Goal: Communication & Community: Ask a question

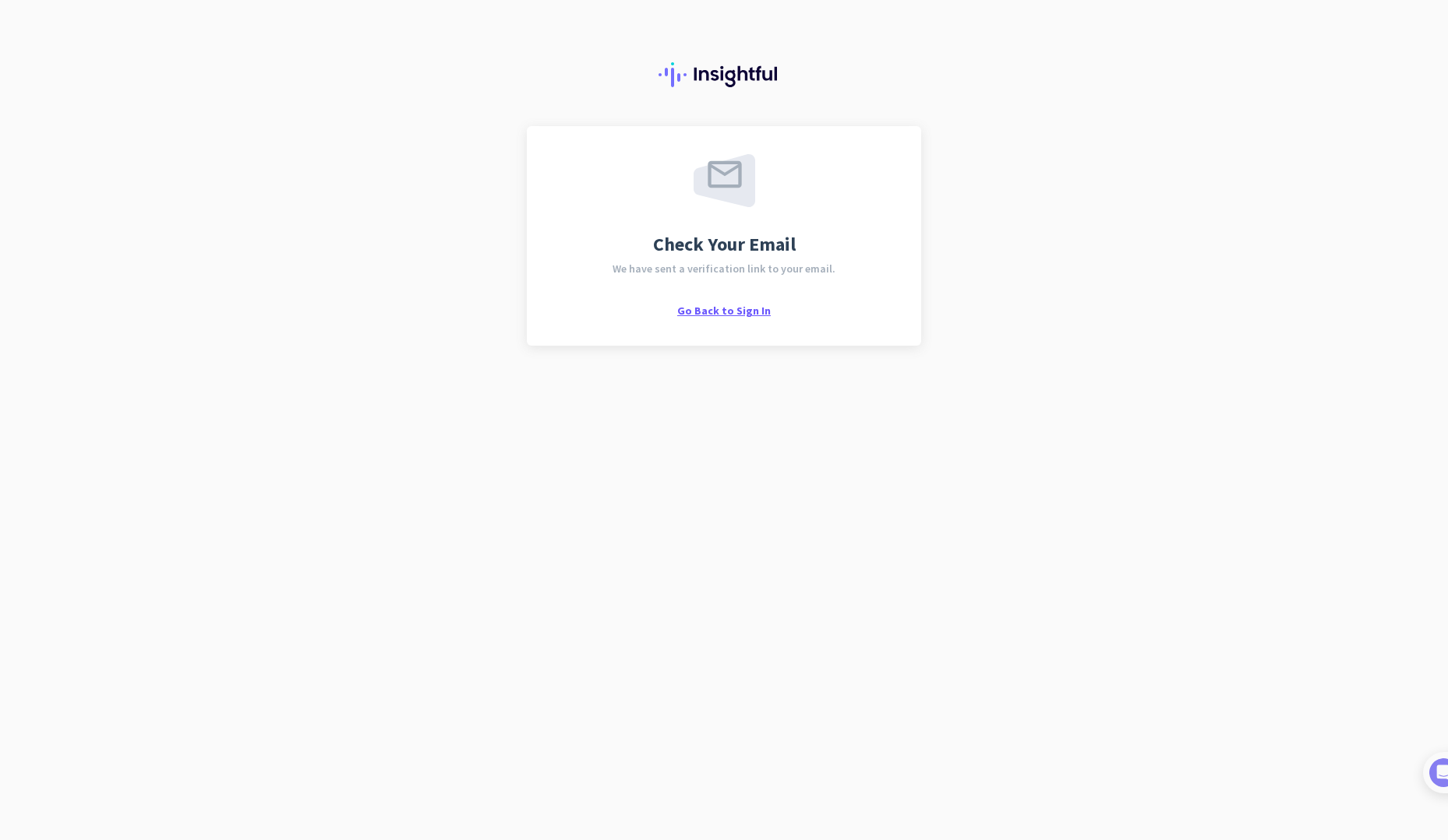
click at [715, 308] on span "Go Back to Sign In" at bounding box center [724, 311] width 94 height 14
click at [1429, 776] on img at bounding box center [1426, 772] width 29 height 29
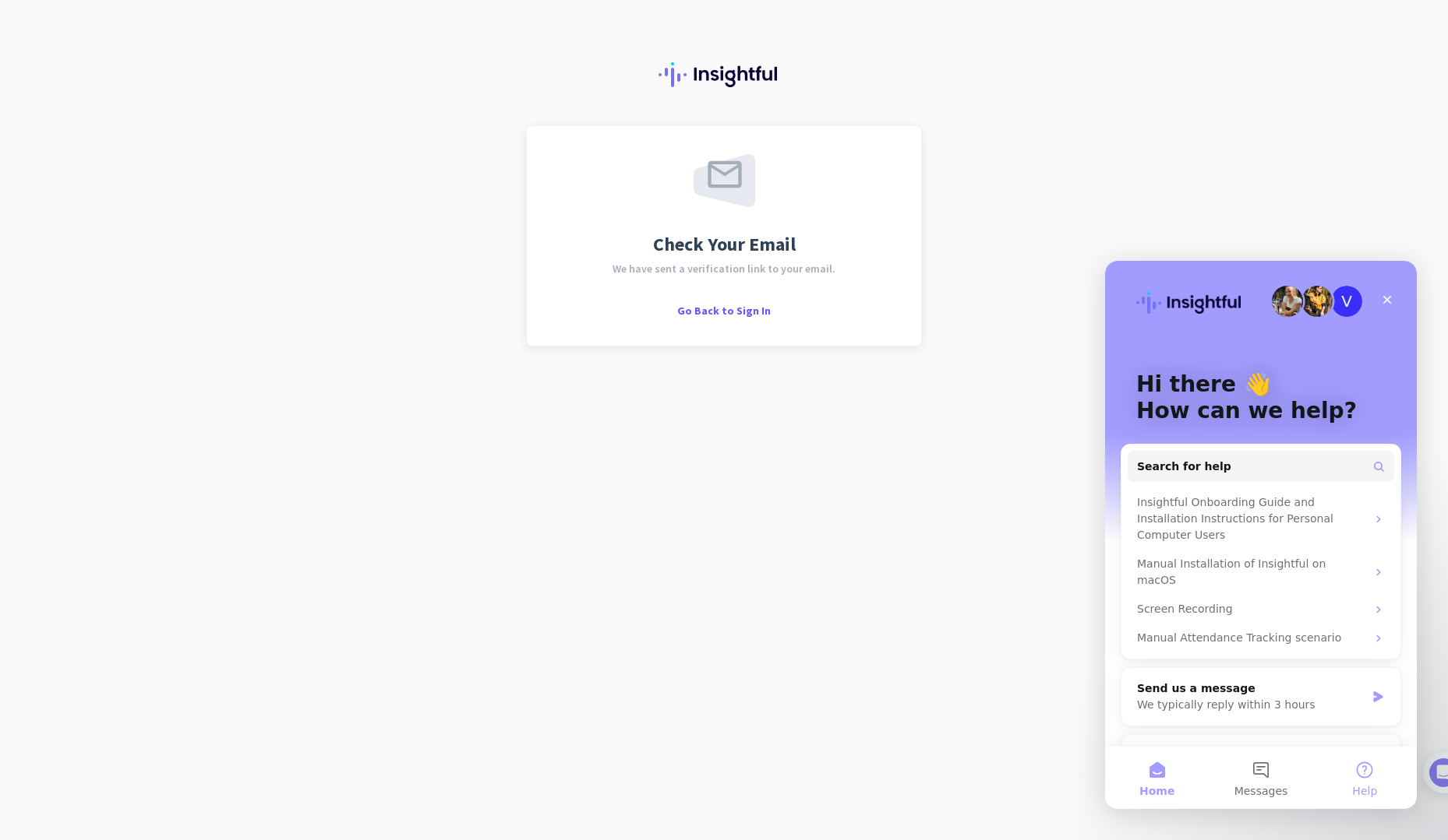
click at [1357, 769] on button "Help" at bounding box center [1364, 778] width 103 height 62
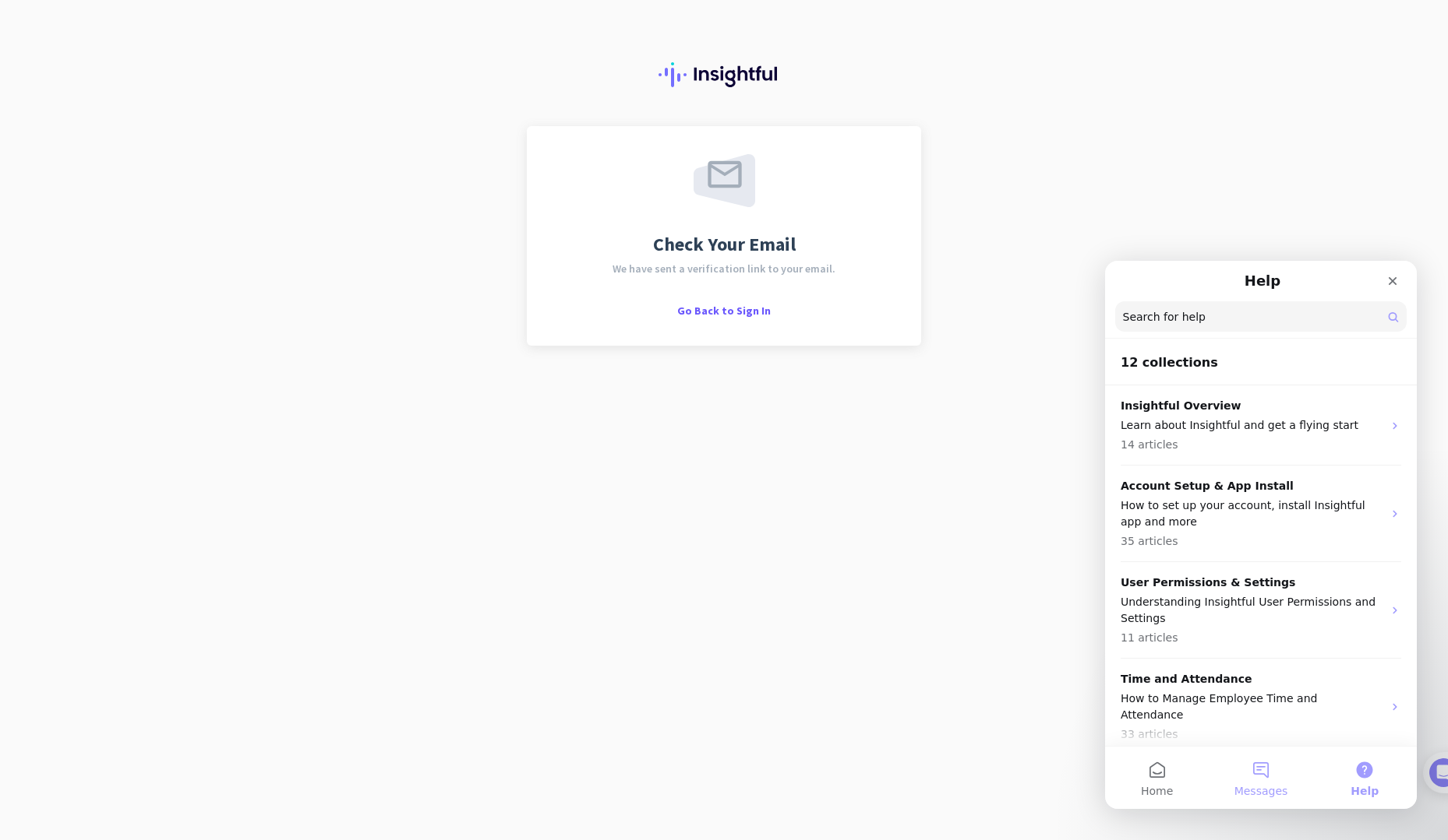
click at [1268, 778] on button "Messages" at bounding box center [1260, 778] width 103 height 62
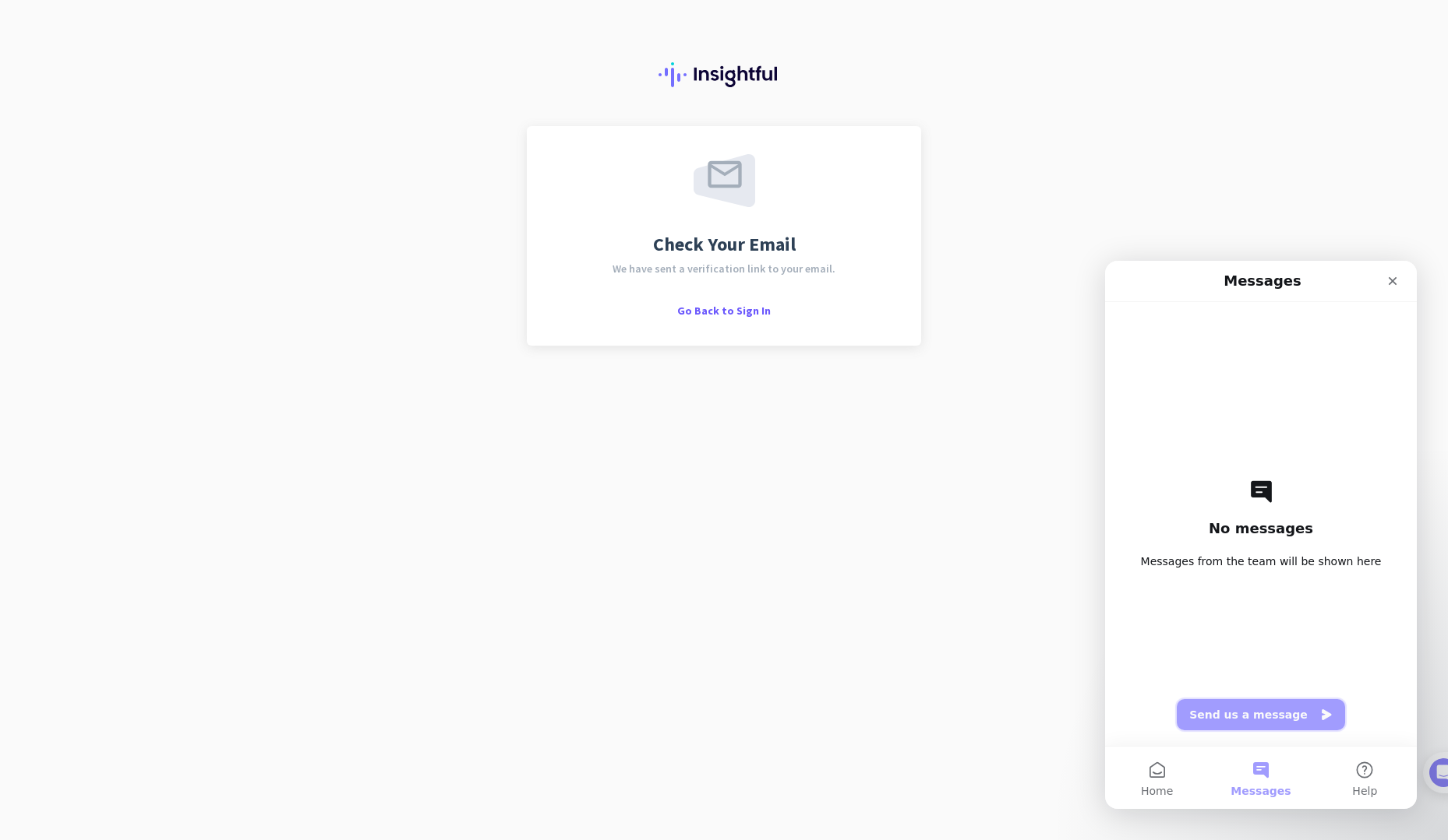
click at [1257, 710] on button "Send us a message" at bounding box center [1260, 714] width 168 height 31
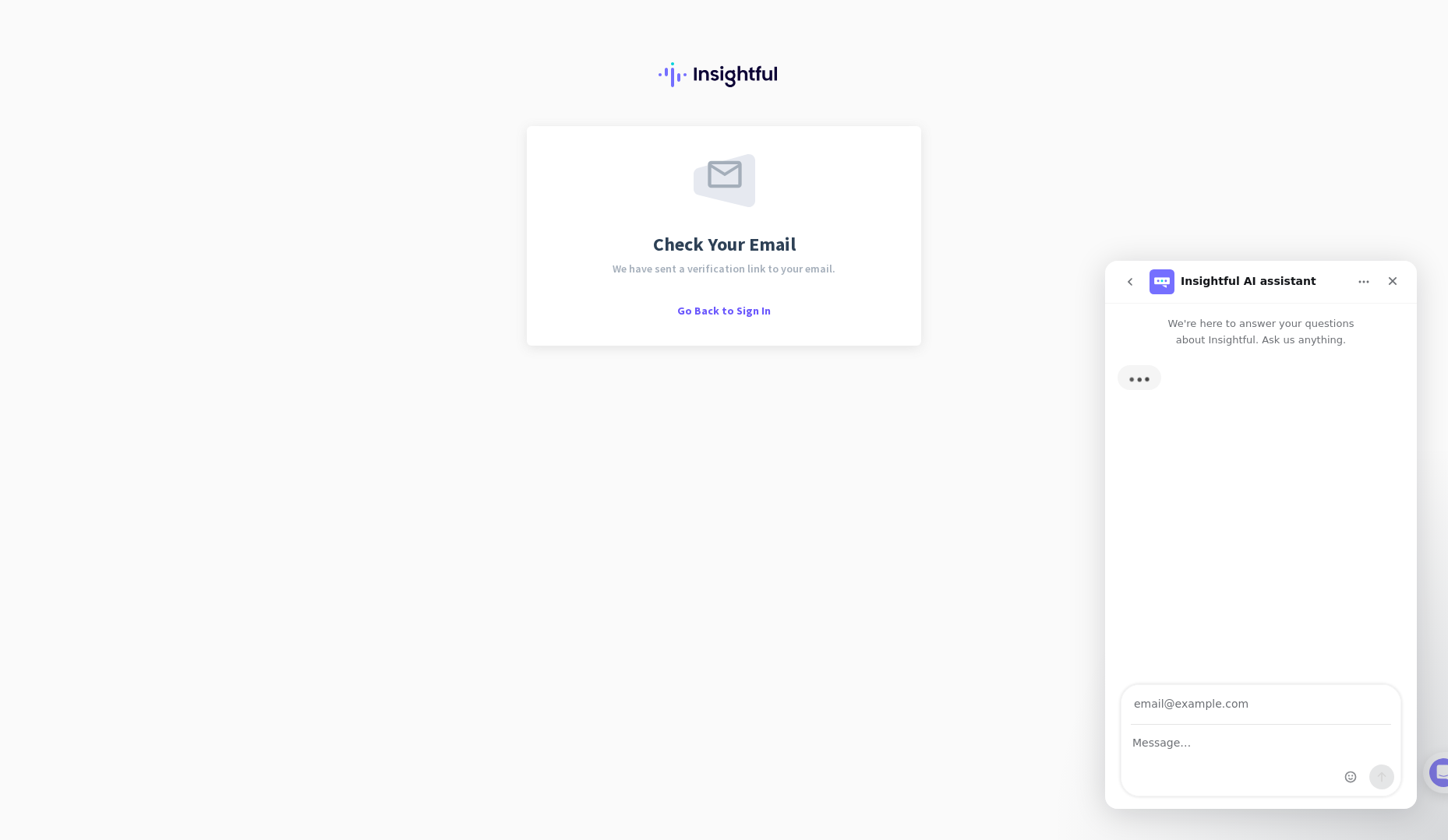
click at [1195, 710] on input "Your email" at bounding box center [1260, 705] width 260 height 39
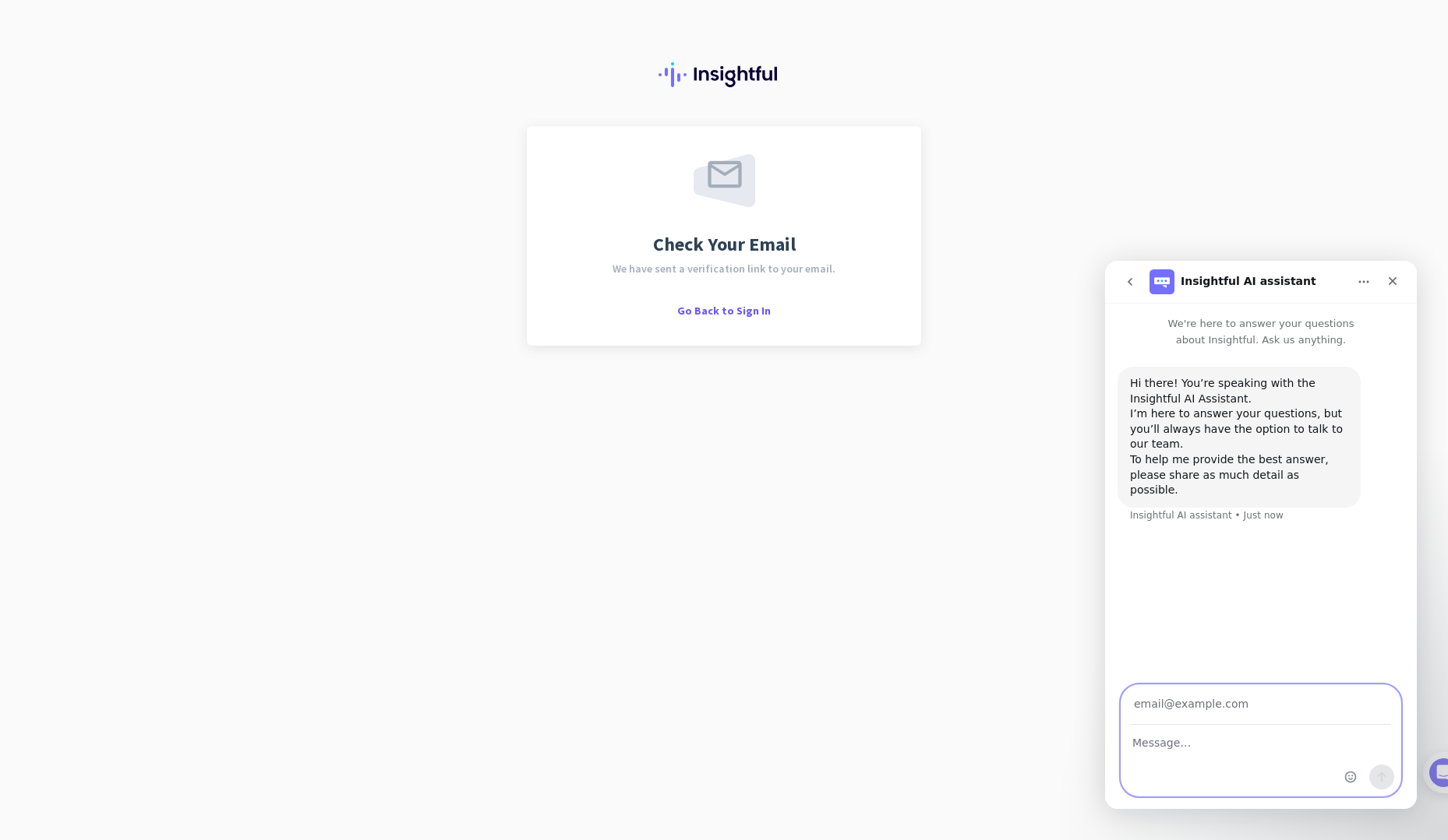
click at [1178, 732] on textarea "Message…" at bounding box center [1260, 739] width 279 height 26
click at [1224, 702] on input "Your email" at bounding box center [1260, 705] width 260 height 39
type textarea "I am trying to set up my Insightful account but I still haven't received a veri…"
click at [1241, 698] on input "Your email" at bounding box center [1260, 705] width 260 height 39
type input "cassie.hsu@gmail.com"
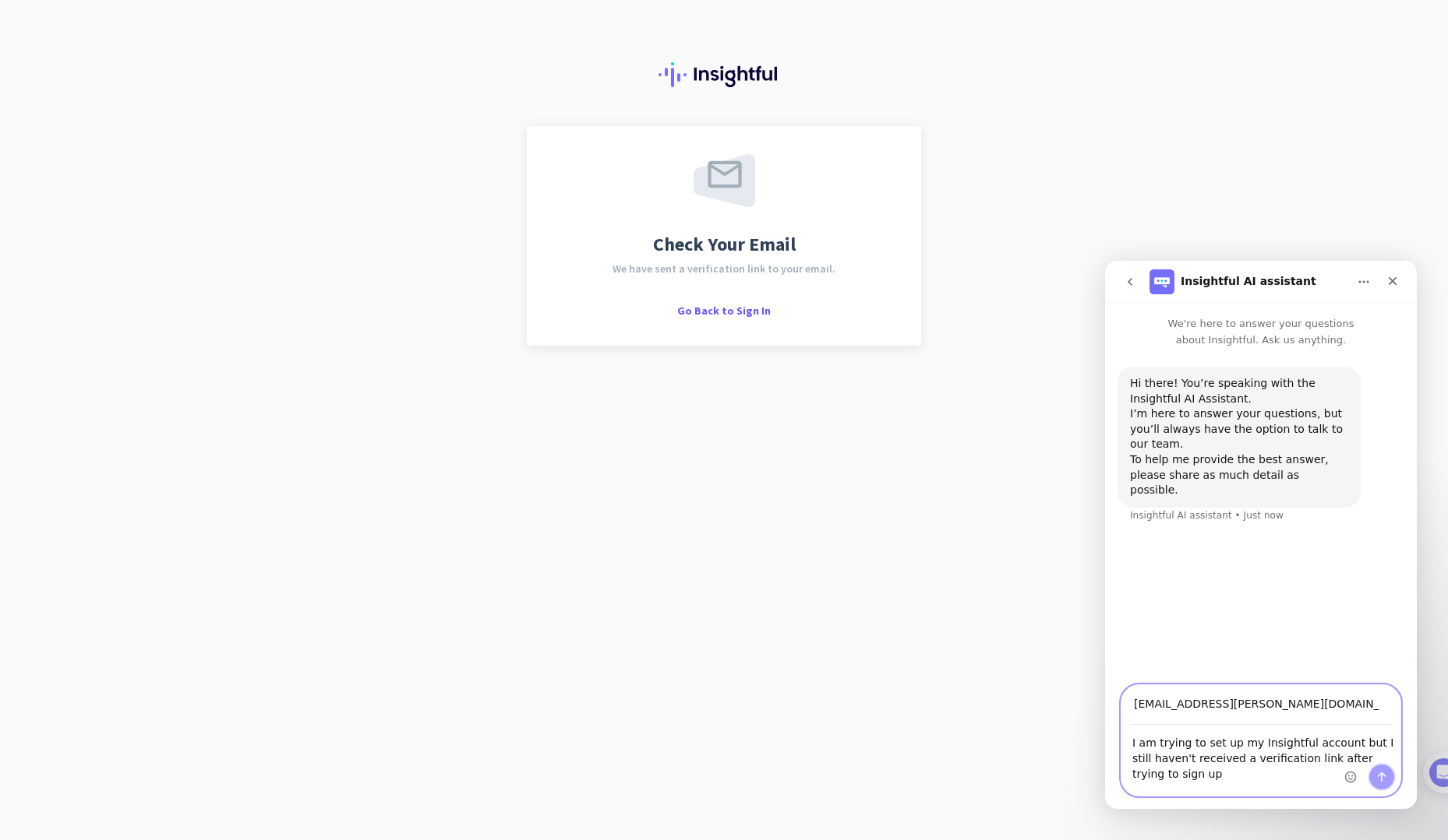
click at [1382, 772] on icon "Send a message…" at bounding box center [1380, 776] width 12 height 12
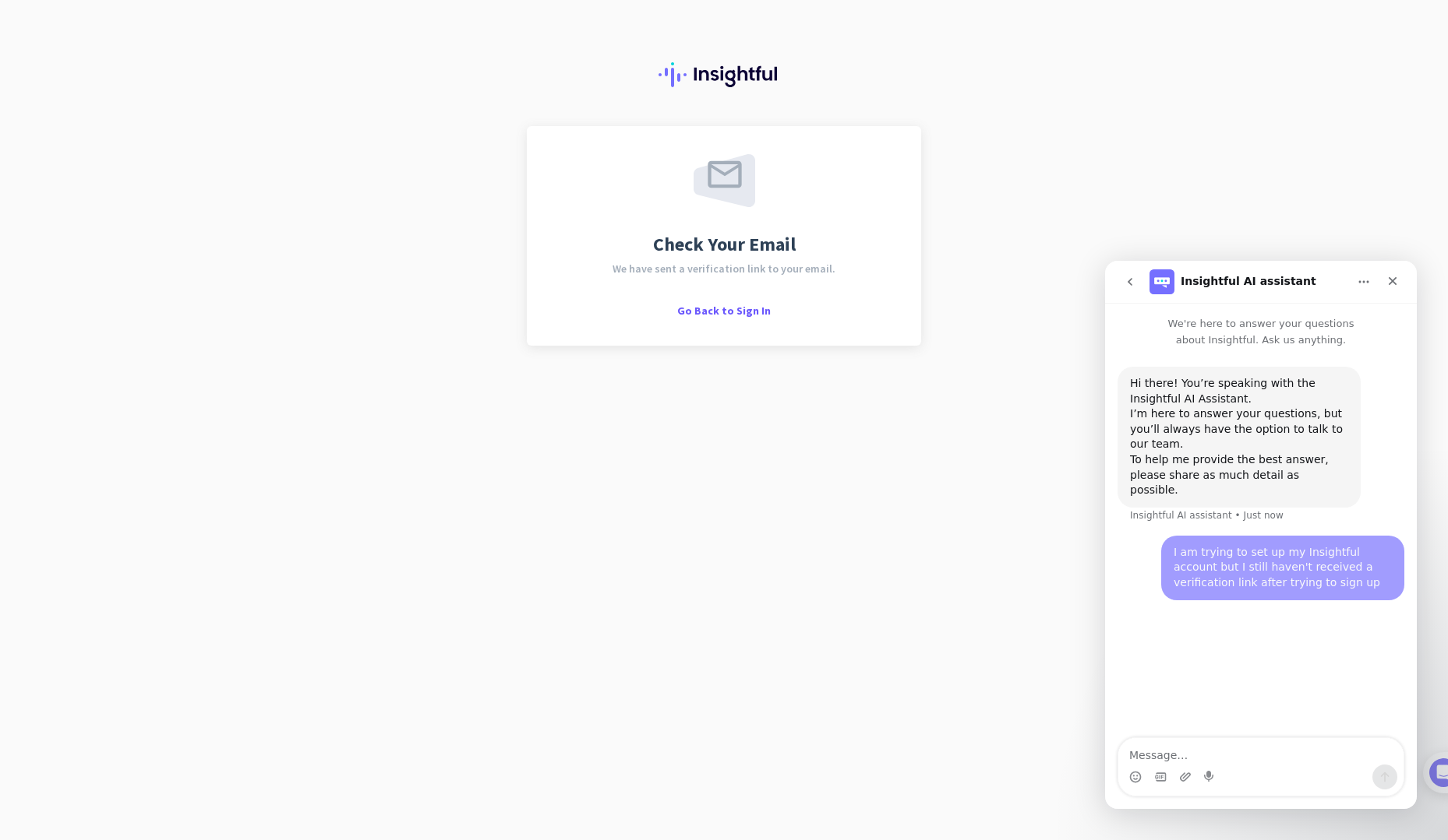
click at [720, 363] on div "Check Your Email We have sent a verification link to your email. Go Back to Sig…" at bounding box center [724, 420] width 1448 height 840
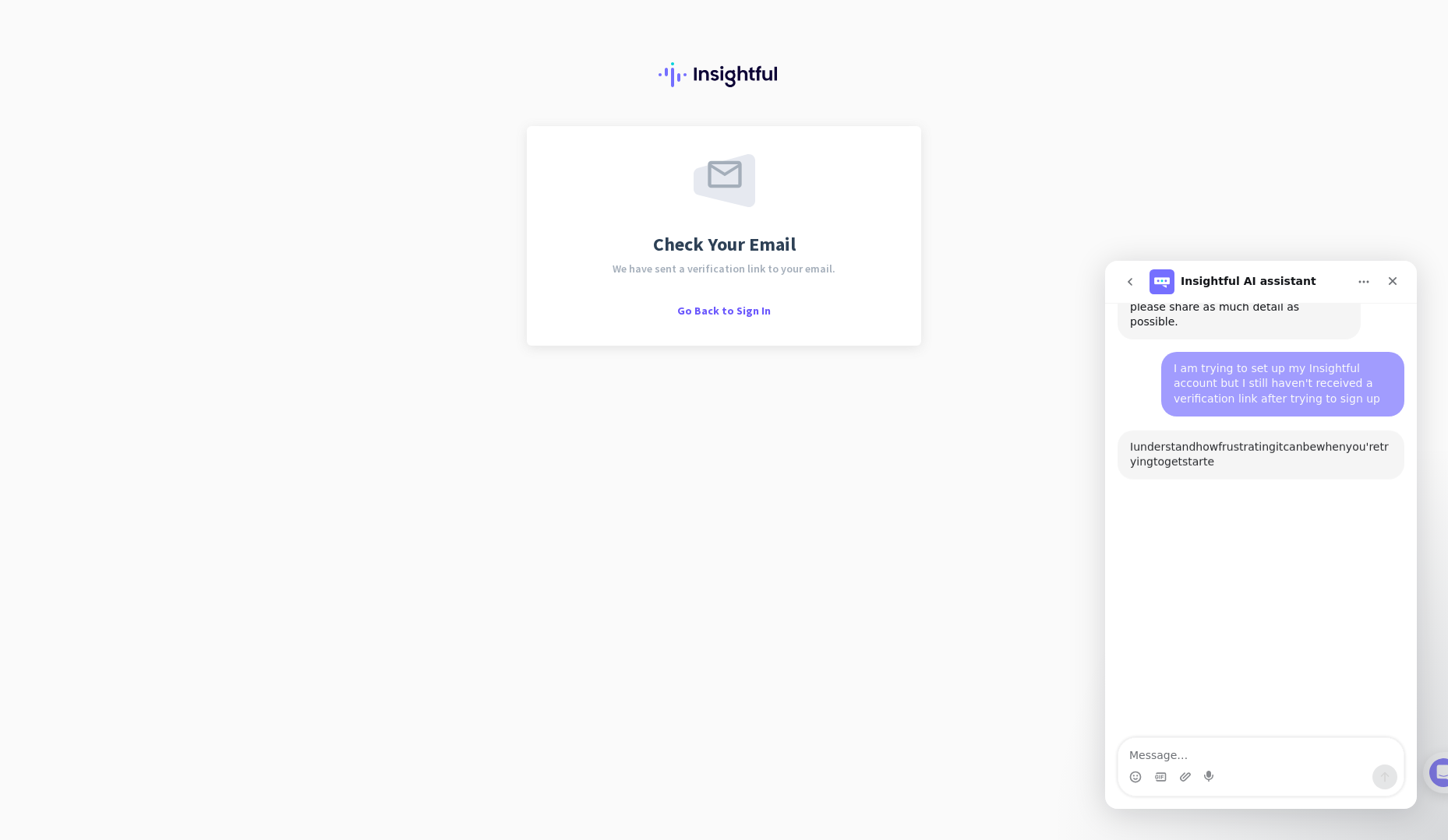
scroll to position [191, 0]
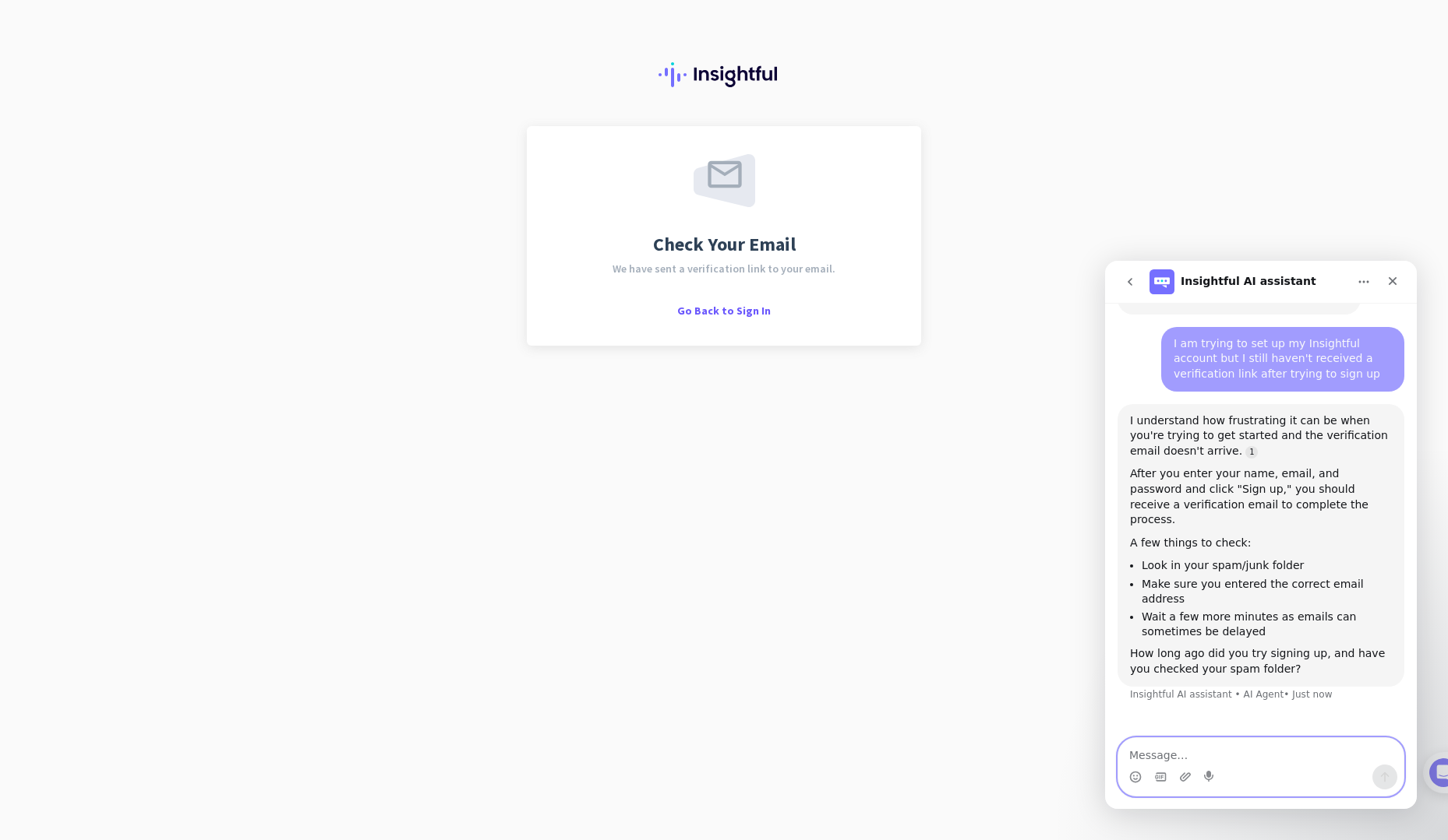
click at [1190, 758] on textarea "Message…" at bounding box center [1261, 752] width 285 height 26
type textarea "I"
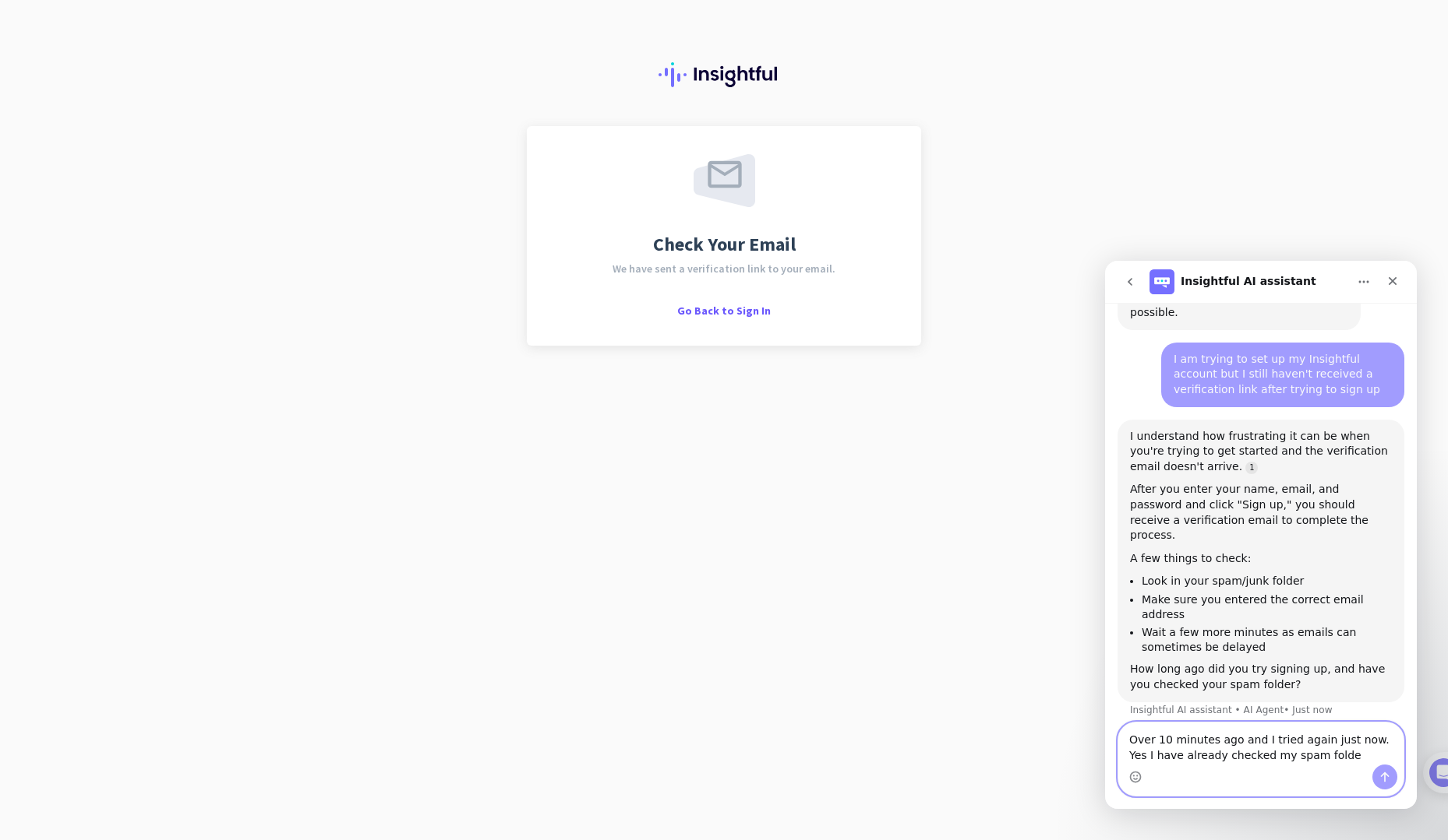
type textarea "Over 10 minutes ago and I tried again just now. Yes I have already checked my s…"
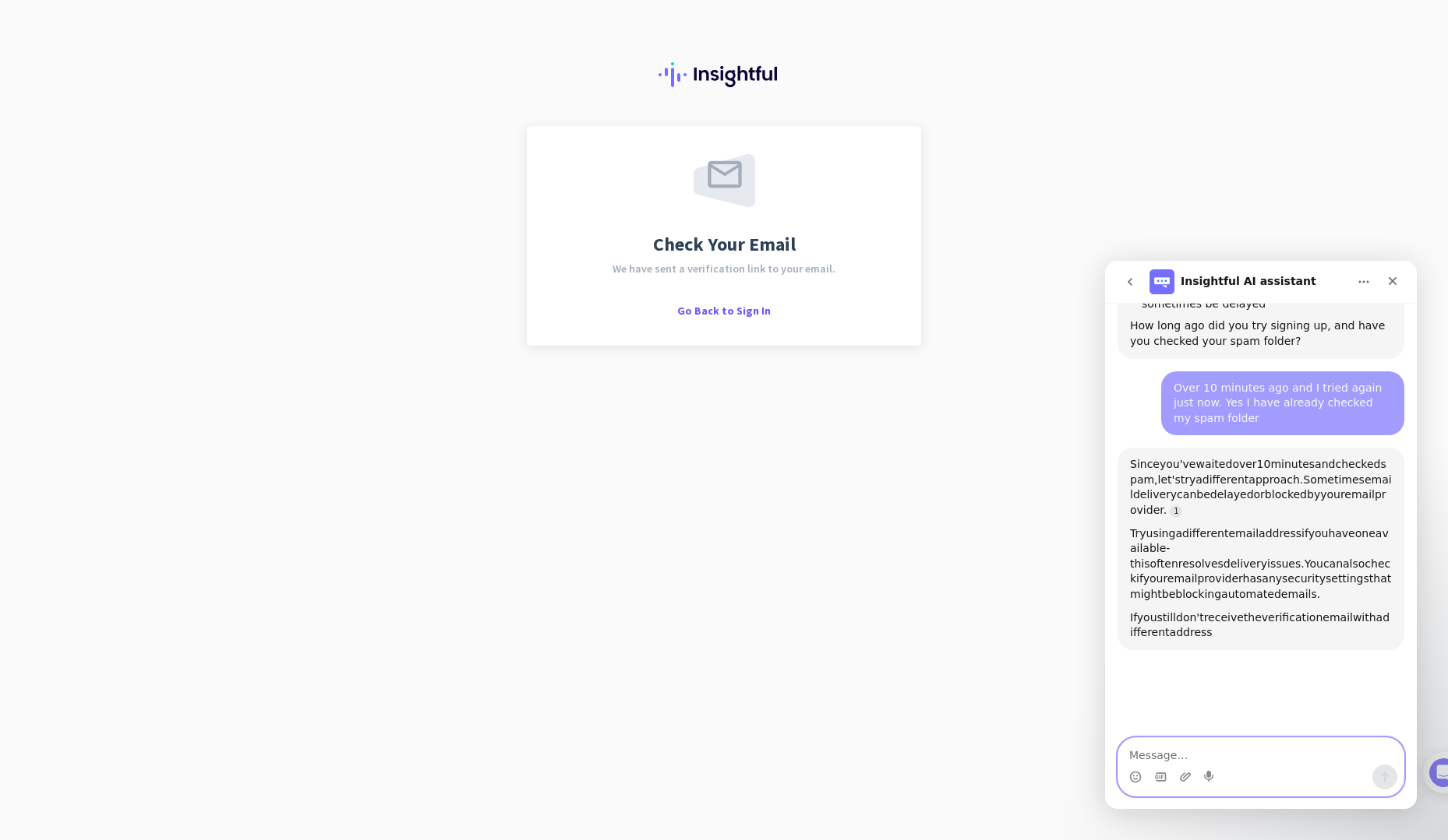
scroll to position [533, 0]
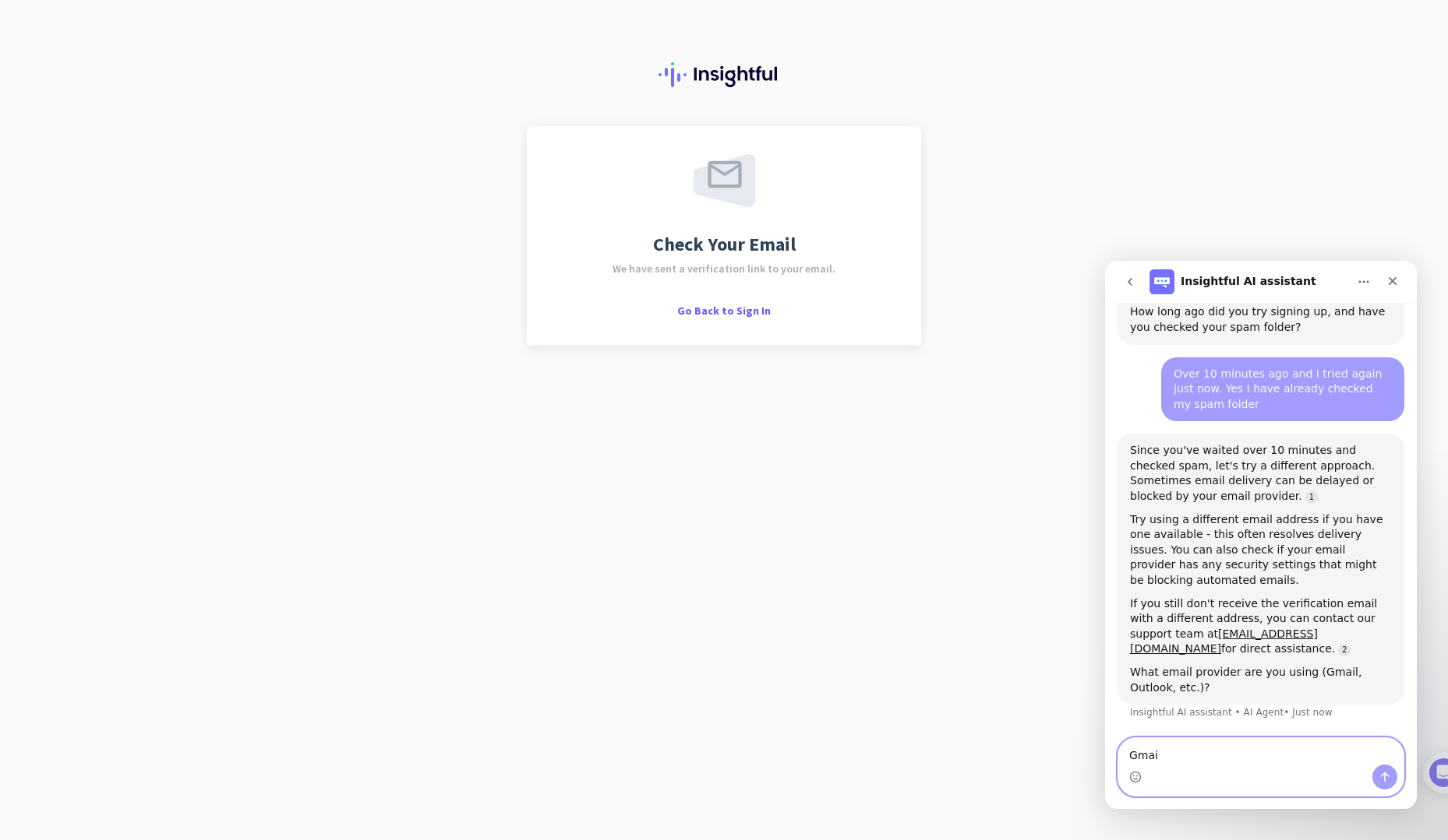
type textarea "Gmail"
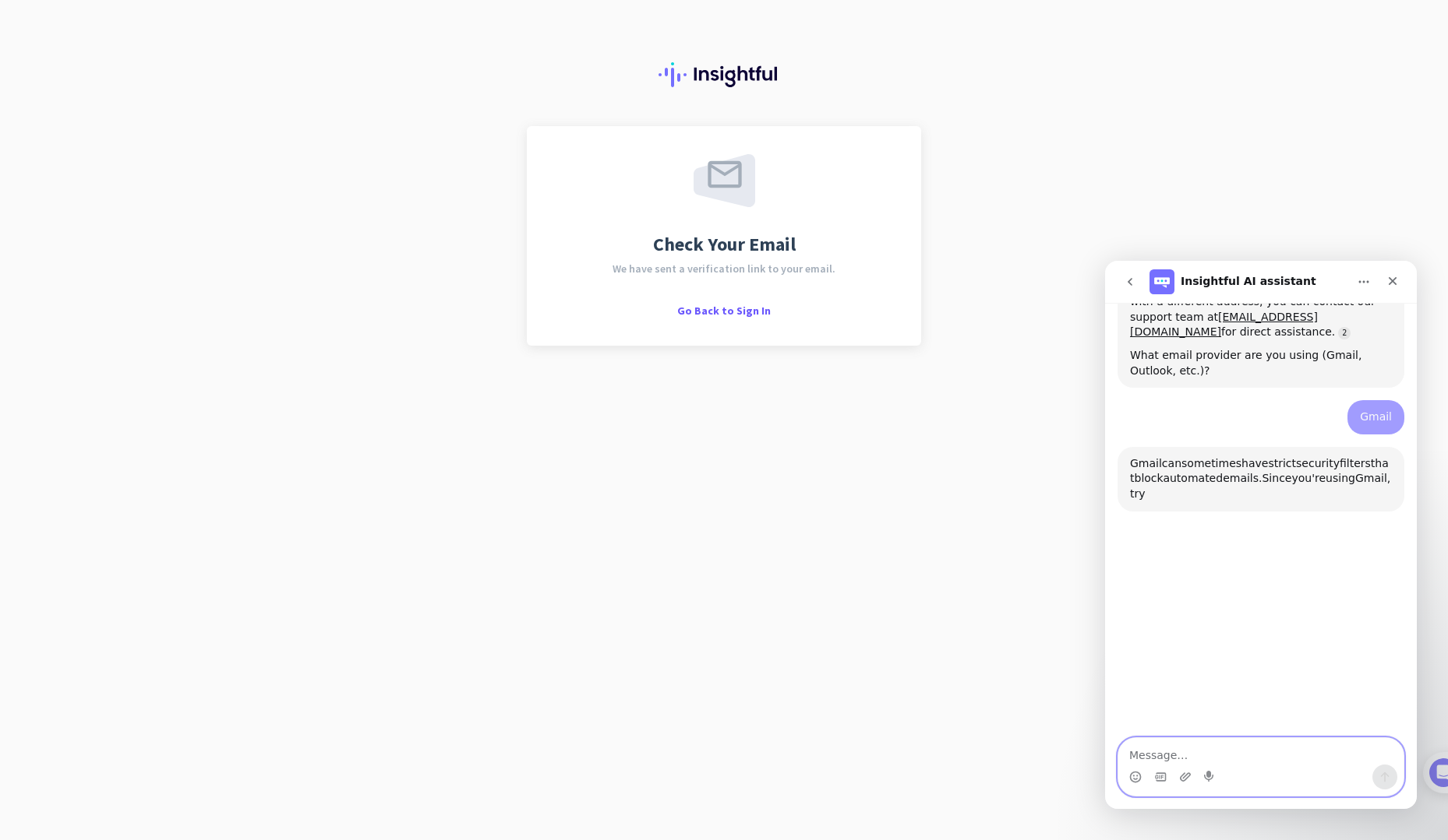
scroll to position [863, 0]
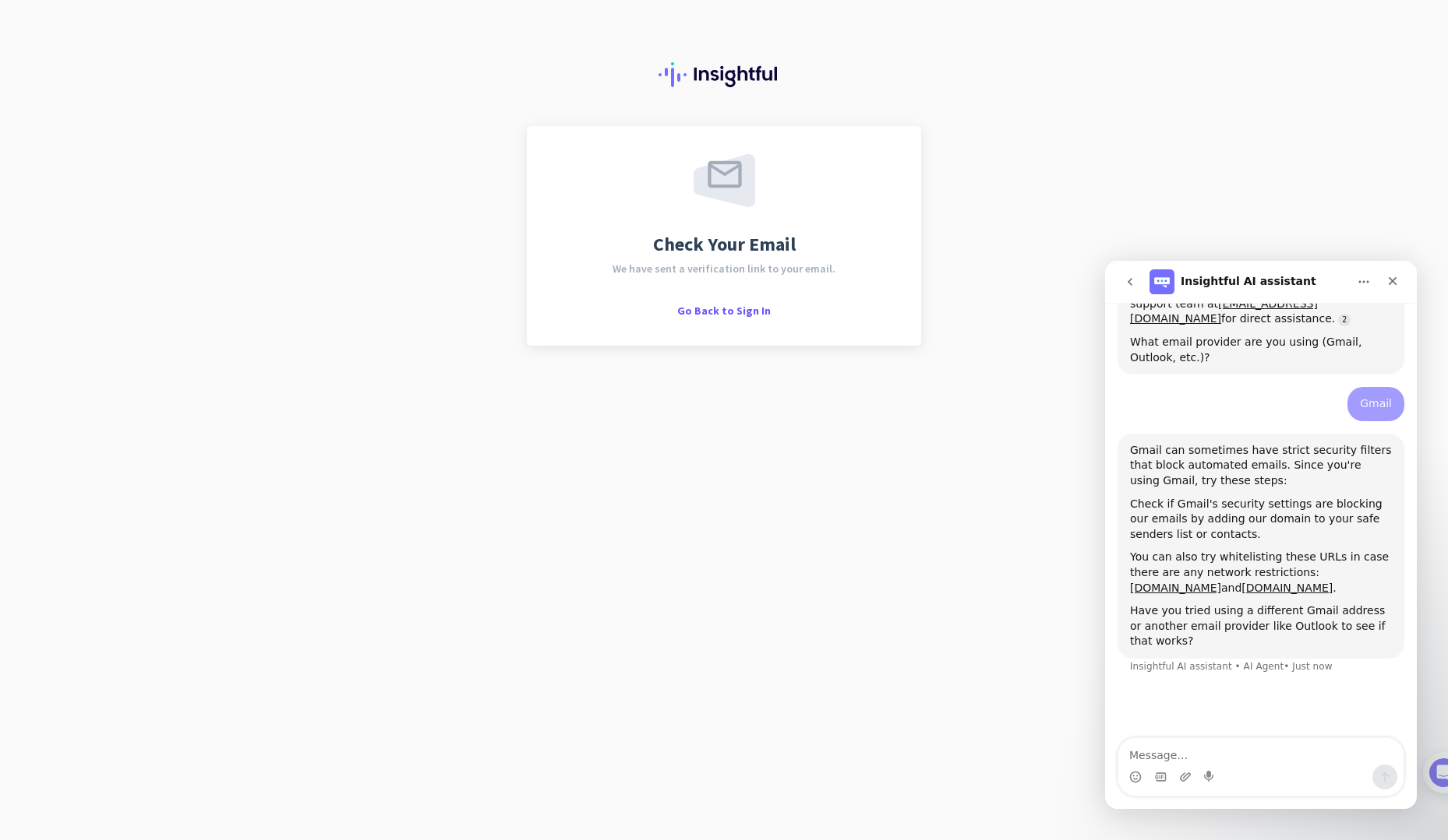
click at [548, 450] on div "Check Your Email We have sent a verification link to your email. Go Back to Sig…" at bounding box center [724, 420] width 1448 height 840
click at [1178, 761] on textarea "Message…" at bounding box center [1261, 752] width 285 height 26
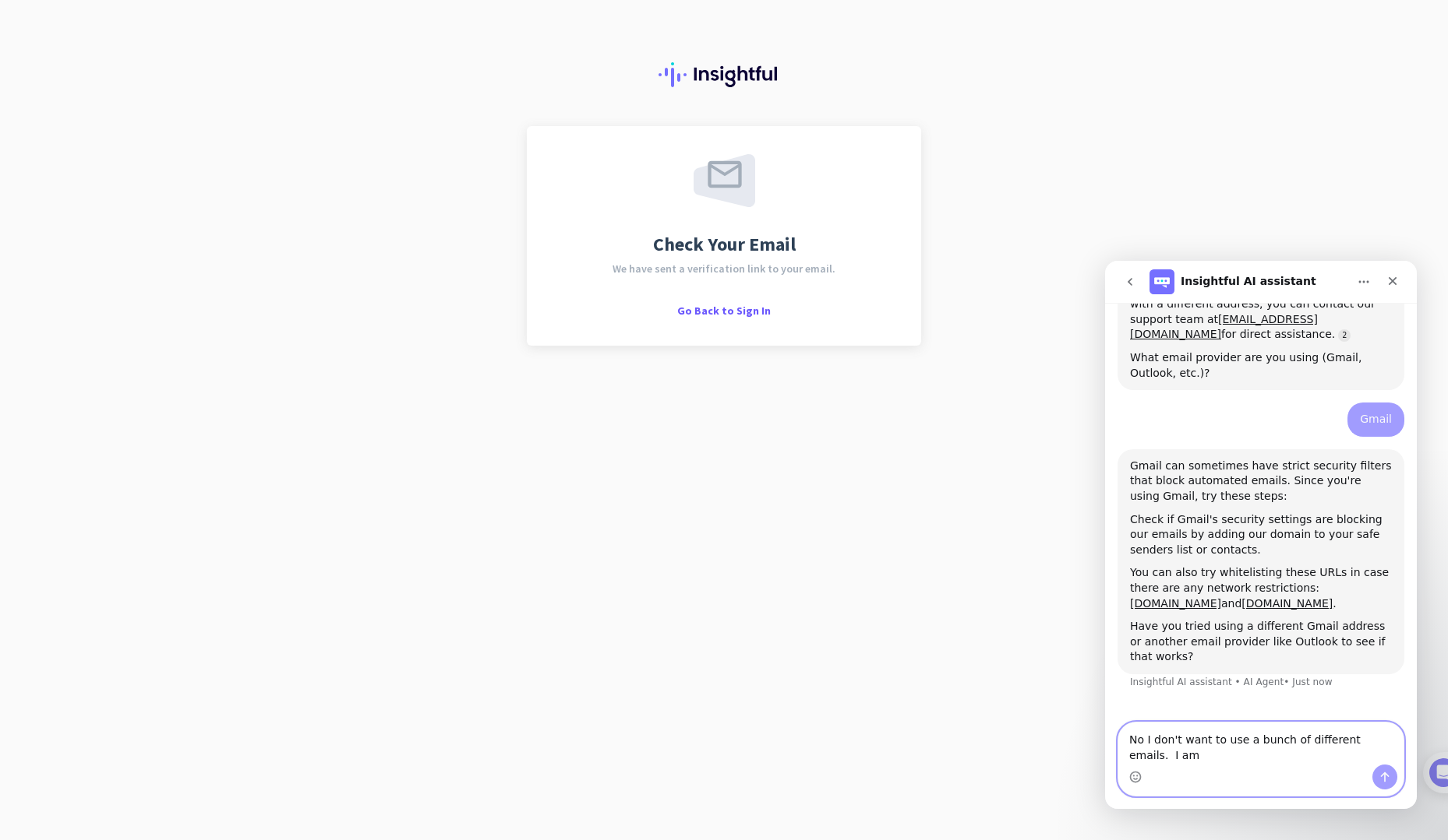
scroll to position [848, 0]
type textarea "No I don't want to use a bunch of different emails. I am already using this ema…"
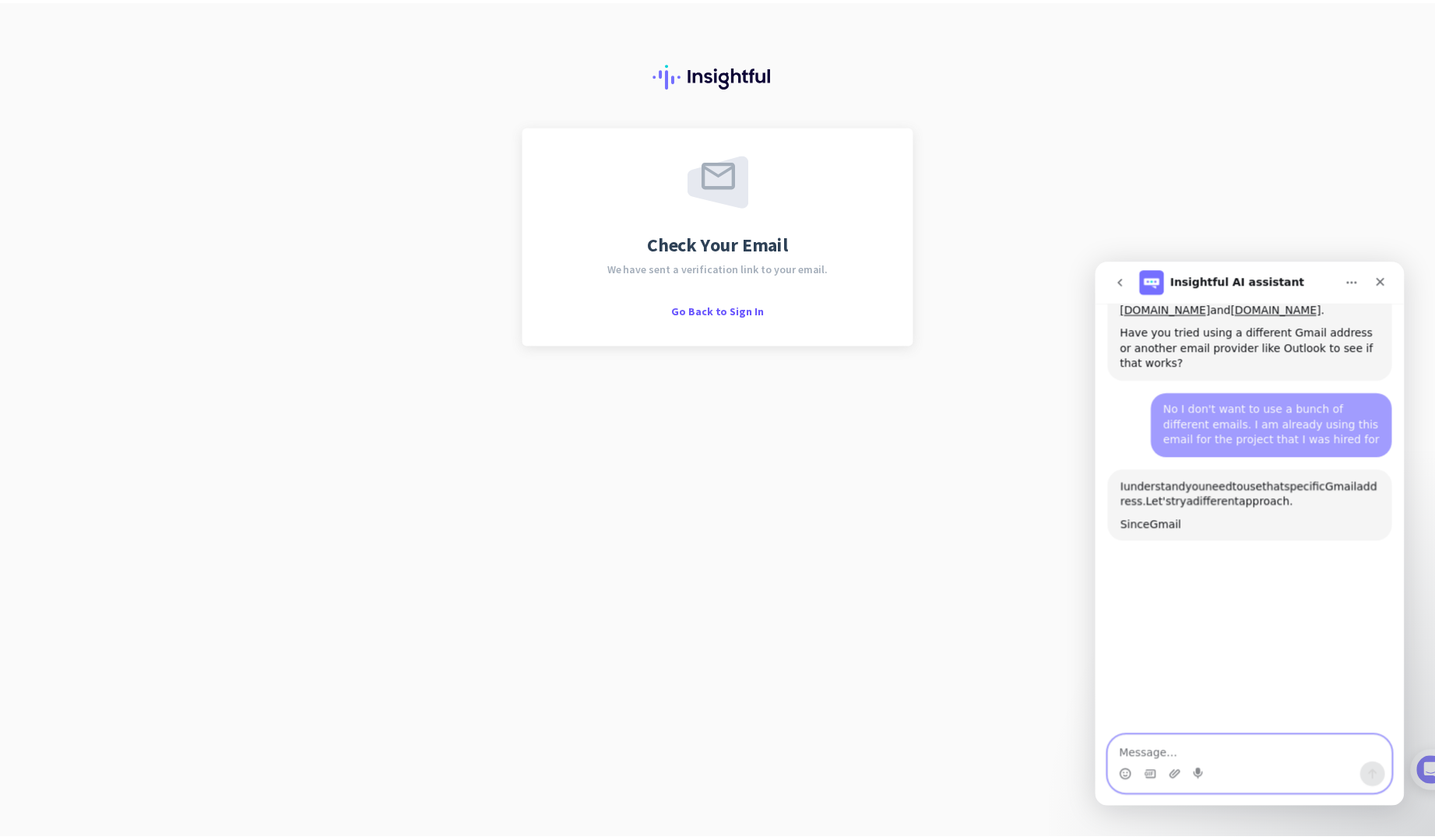
scroll to position [1146, 0]
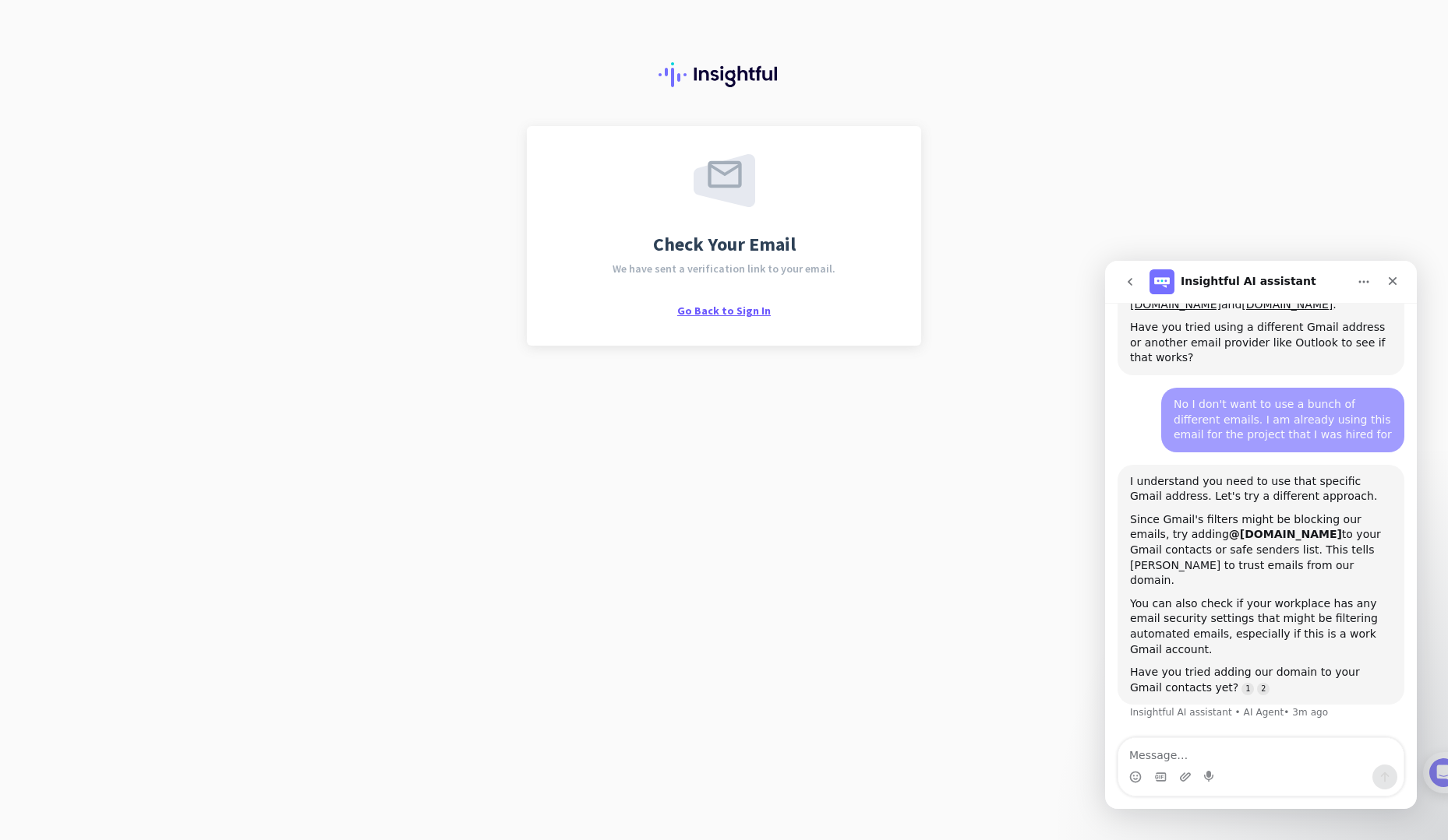
click at [738, 313] on span "Go Back to Sign In" at bounding box center [724, 311] width 94 height 14
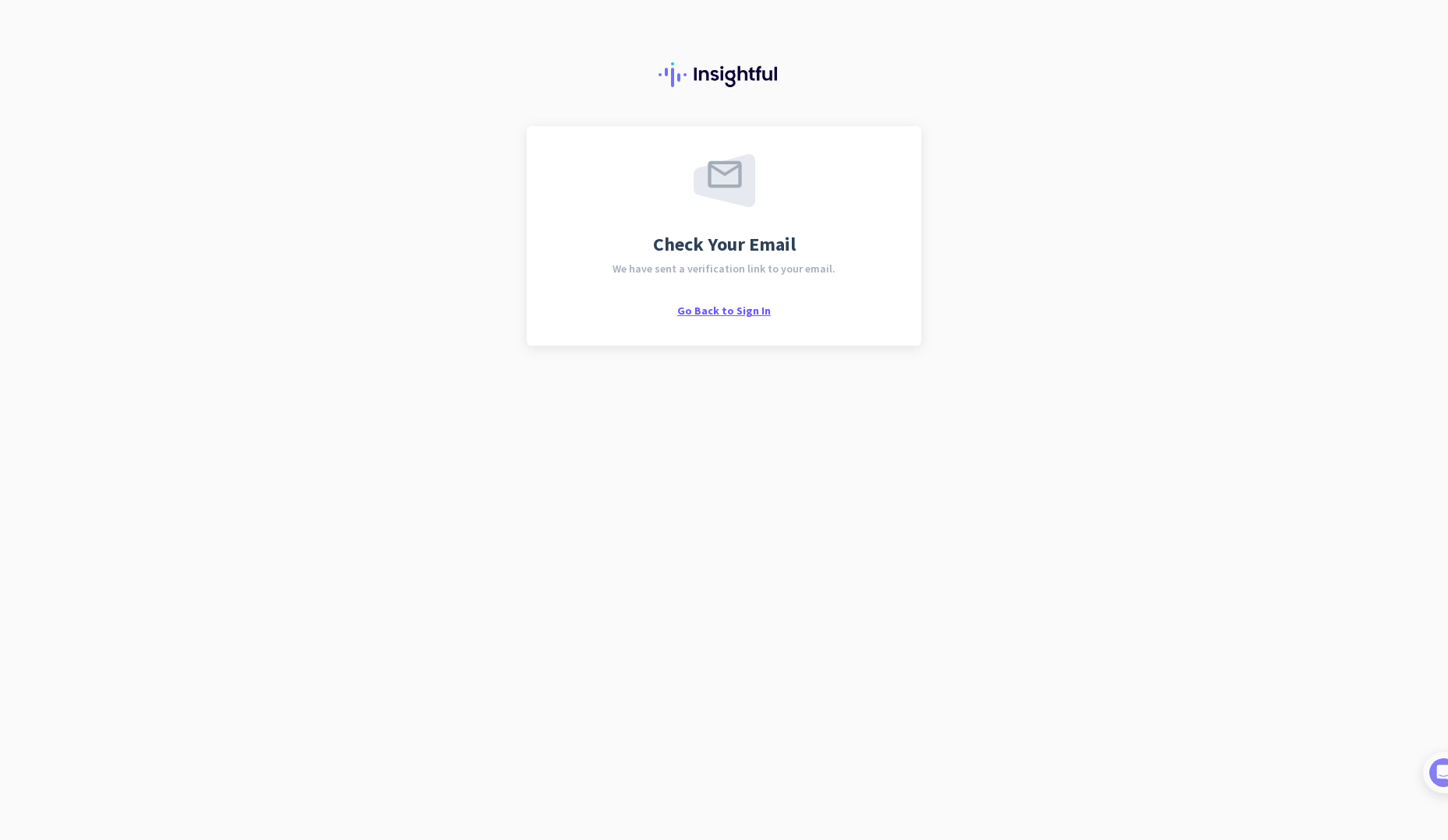
click at [711, 314] on span "Go Back to Sign In" at bounding box center [724, 311] width 94 height 14
click at [752, 313] on span "Go Back to Sign In" at bounding box center [724, 311] width 94 height 14
